Goal: Task Accomplishment & Management: Complete application form

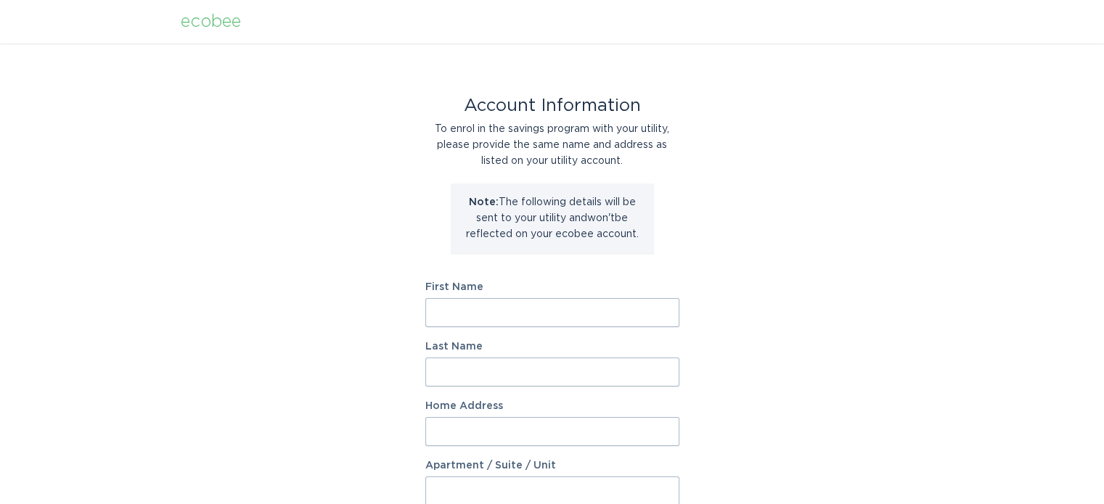
click at [566, 308] on input "First Name" at bounding box center [552, 312] width 254 height 29
type input "[PERSON_NAME]"
type input "[STREET_ADDRESS]"
select select "US"
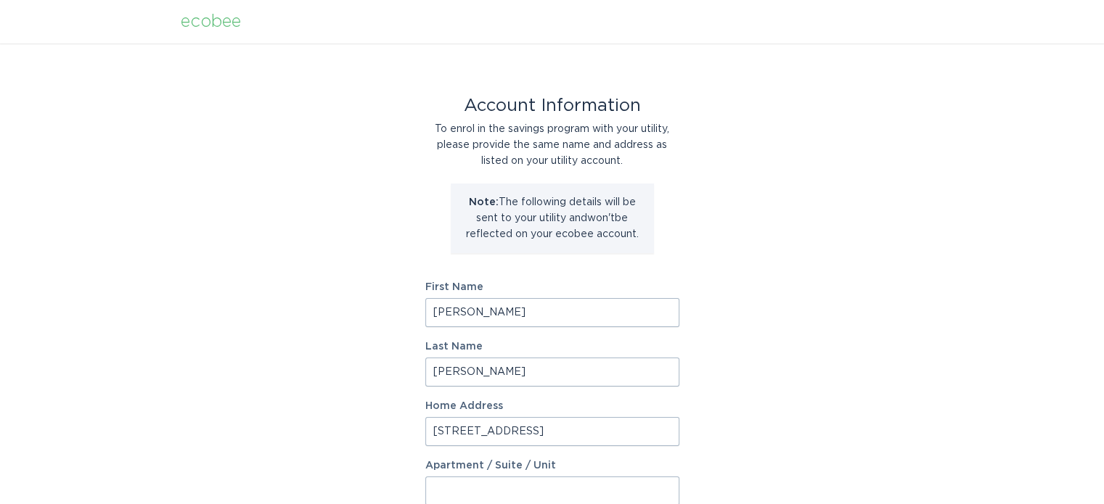
type input "[GEOGRAPHIC_DATA]"
type input "95605"
select select "CA"
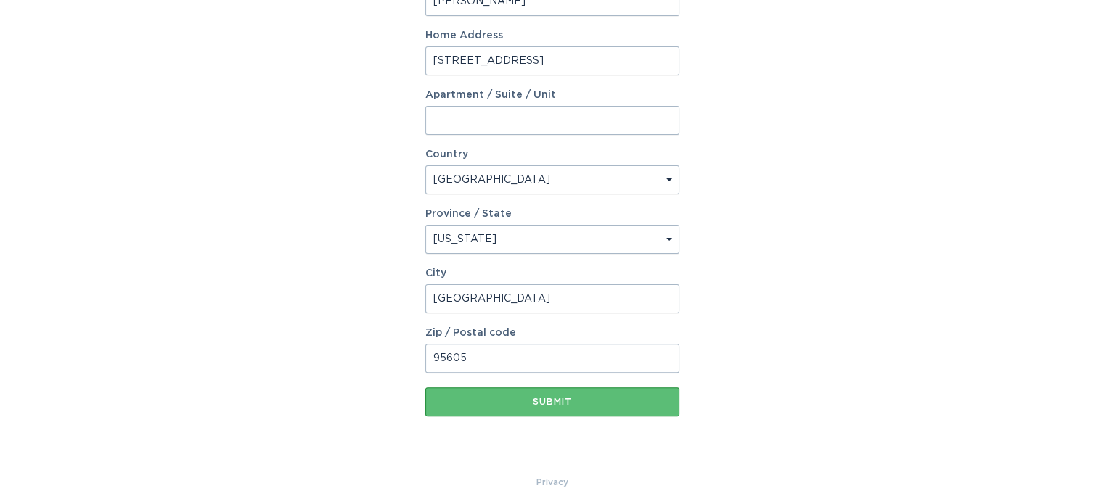
scroll to position [379, 0]
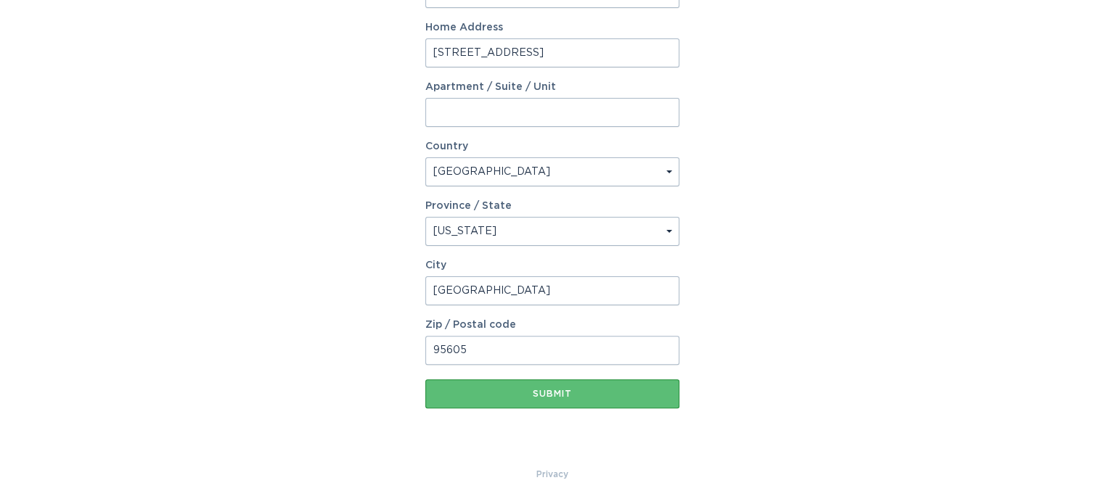
click at [553, 351] on input "95605" at bounding box center [552, 350] width 254 height 29
click at [779, 338] on div "Account Information To enrol in the savings program with your utility, please p…" at bounding box center [552, 66] width 1104 height 802
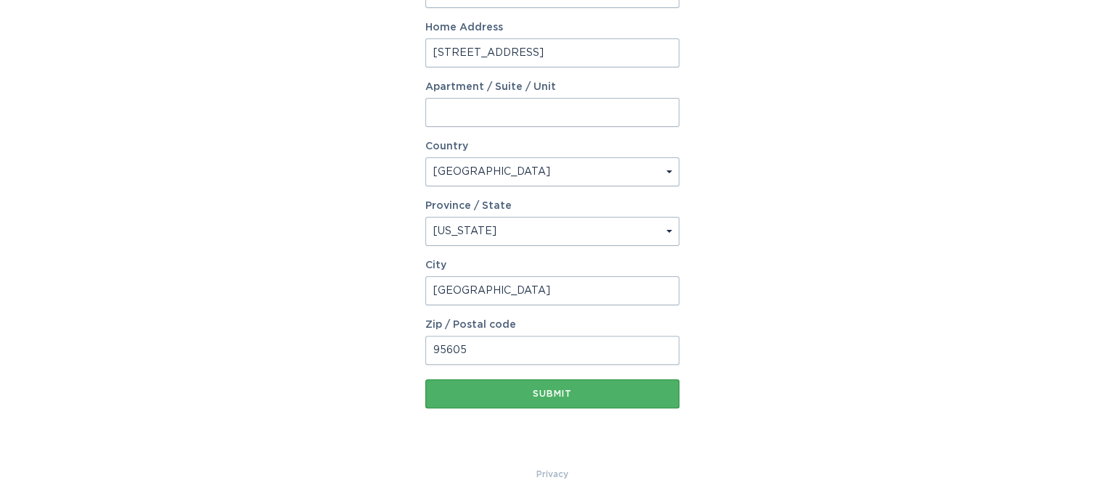
click at [605, 391] on div "Submit" at bounding box center [553, 394] width 240 height 9
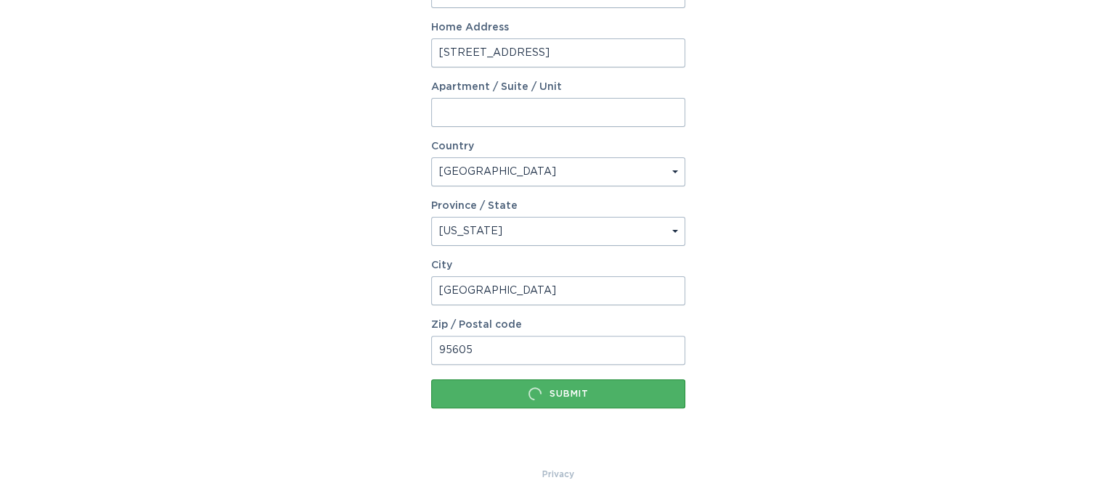
scroll to position [0, 0]
